Goal: Information Seeking & Learning: Learn about a topic

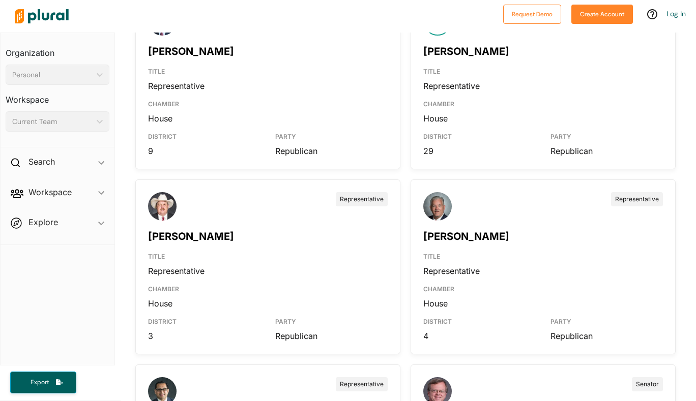
scroll to position [814, 0]
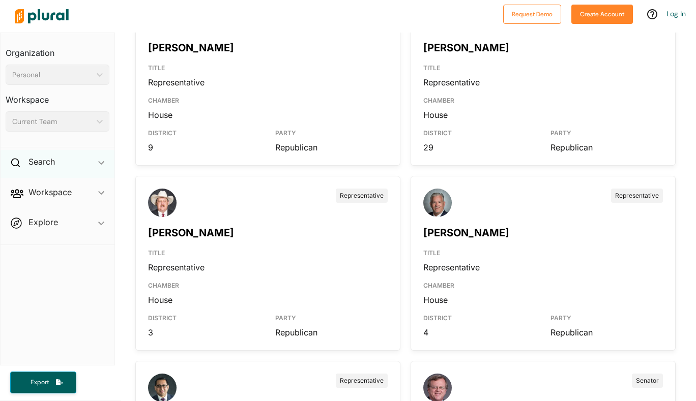
drag, startPoint x: 107, startPoint y: 161, endPoint x: 102, endPoint y: 163, distance: 5.5
click at [107, 161] on div "Search ic_keyboard_arrow_down" at bounding box center [58, 163] width 114 height 27
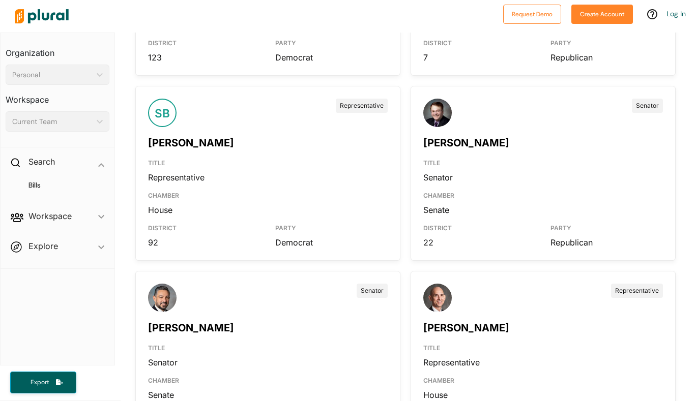
scroll to position [0, 0]
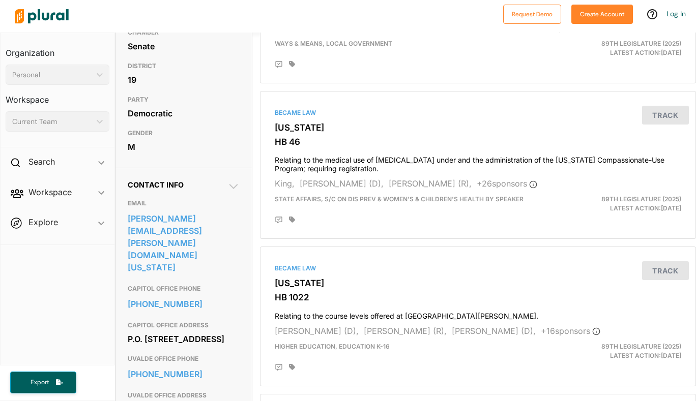
scroll to position [102, 0]
